Goal: Task Accomplishment & Management: Manage account settings

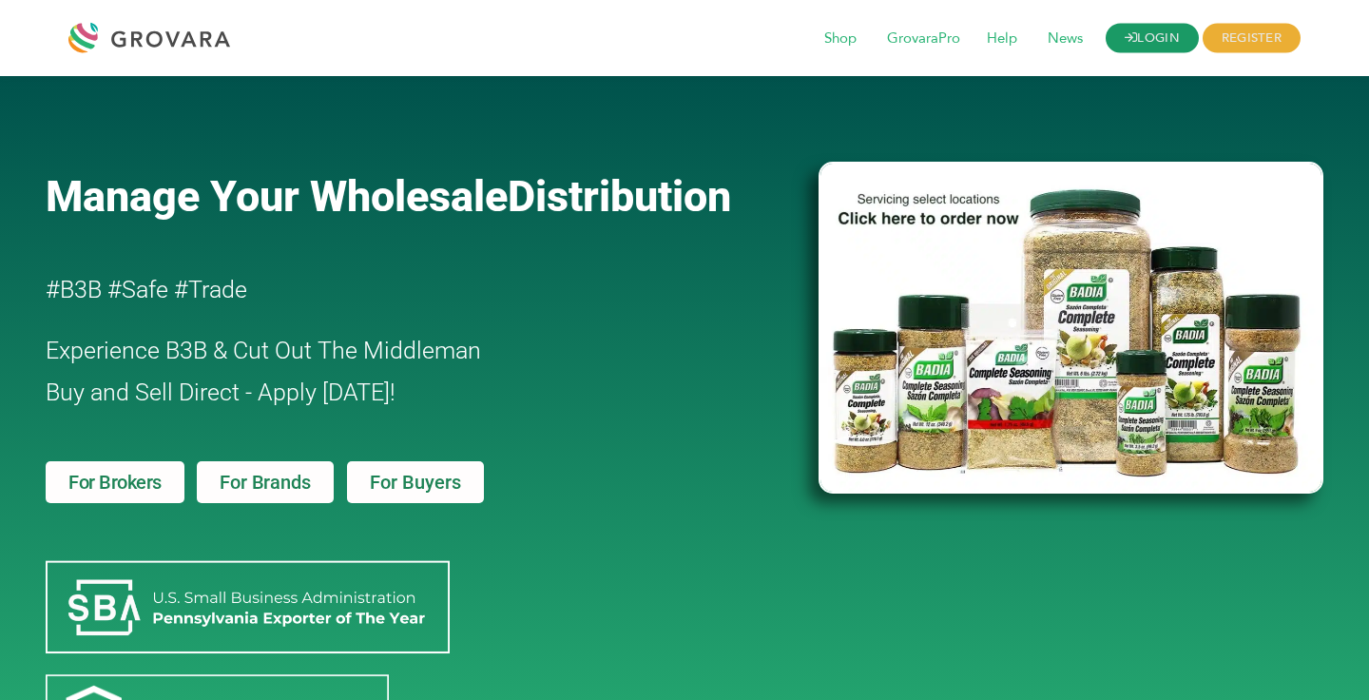
click at [1131, 45] on link "LOGIN" at bounding box center [1152, 38] width 93 height 29
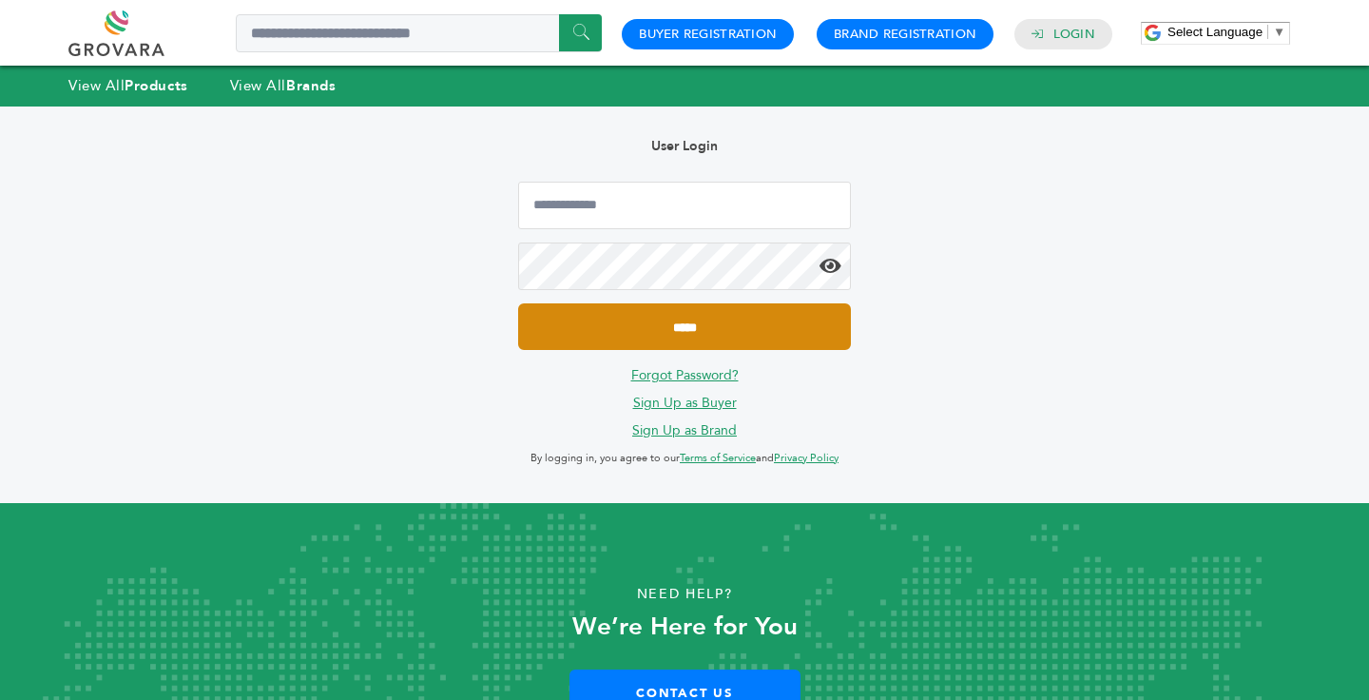
type input "**********"
click at [780, 339] on input "*****" at bounding box center [684, 326] width 333 height 47
